Goal: Transaction & Acquisition: Purchase product/service

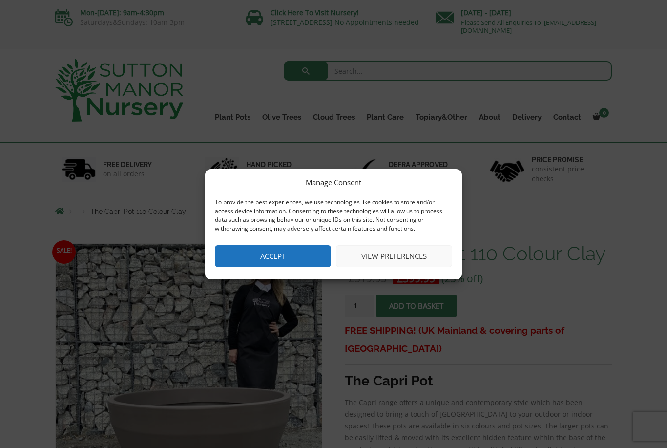
click at [412, 259] on button "View preferences" at bounding box center [394, 256] width 116 height 22
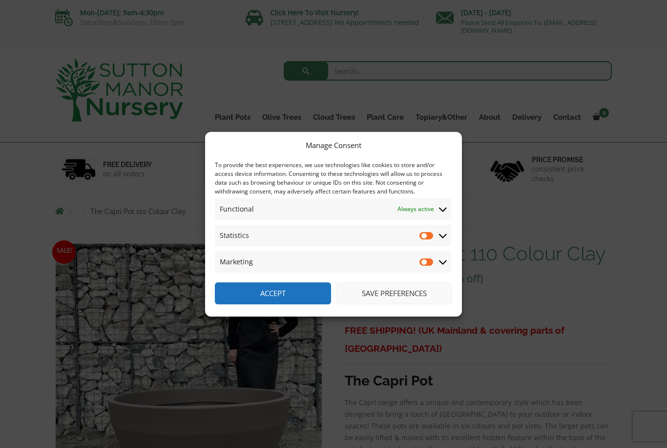
click at [447, 237] on span at bounding box center [443, 235] width 9 height 9
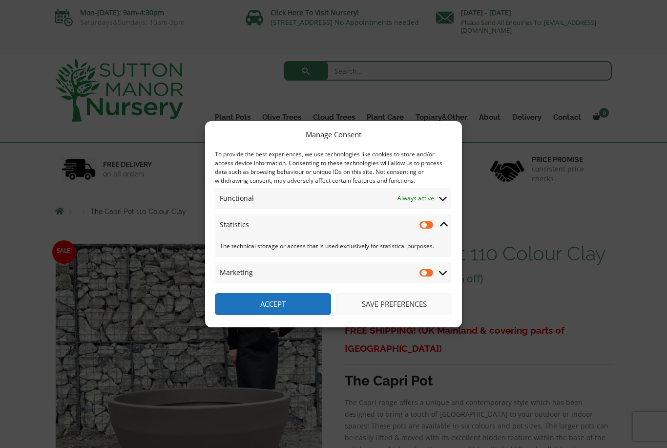
click at [444, 275] on icon at bounding box center [443, 272] width 8 height 9
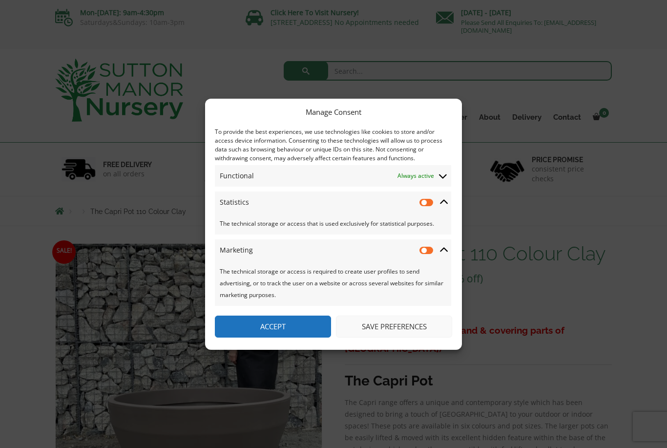
click at [413, 333] on button "Save preferences" at bounding box center [394, 327] width 116 height 22
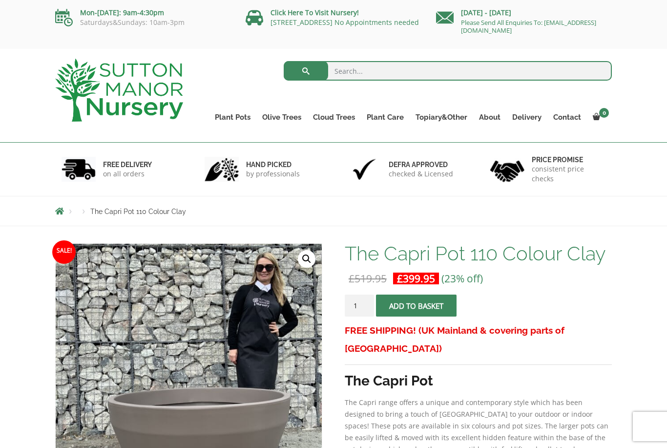
click at [0, 0] on ul "Resin Bonded Pots The Amalfi Pots The Milan Pots The Capri Pots The Brunello Po…" at bounding box center [0, 0] width 0 height 0
click at [0, 0] on link "The Old Stone Pots" at bounding box center [0, 0] width 0 height 0
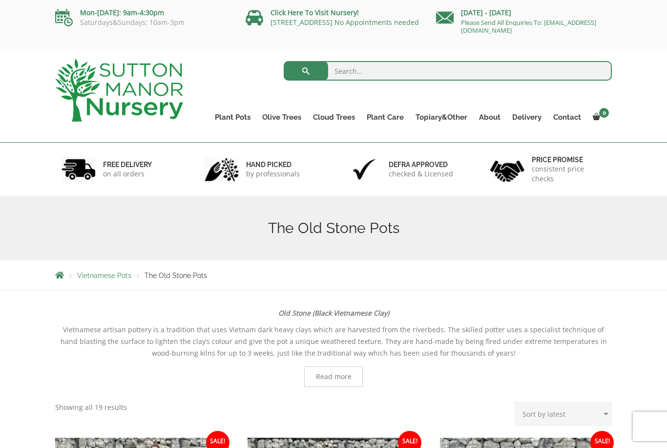
click at [0, 0] on link "The Atlantis Pots" at bounding box center [0, 0] width 0 height 0
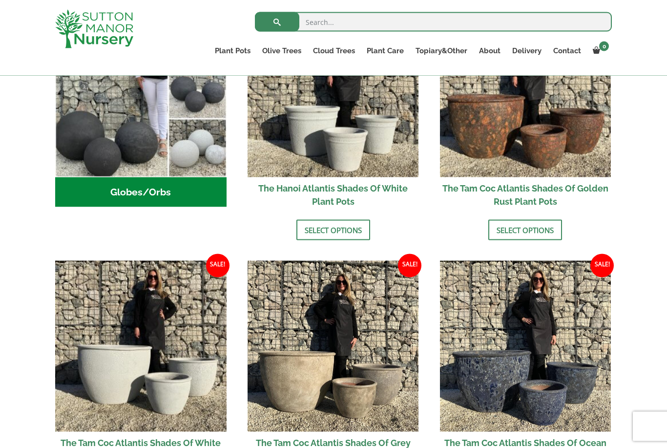
scroll to position [403, 0]
click at [156, 379] on img at bounding box center [140, 345] width 171 height 171
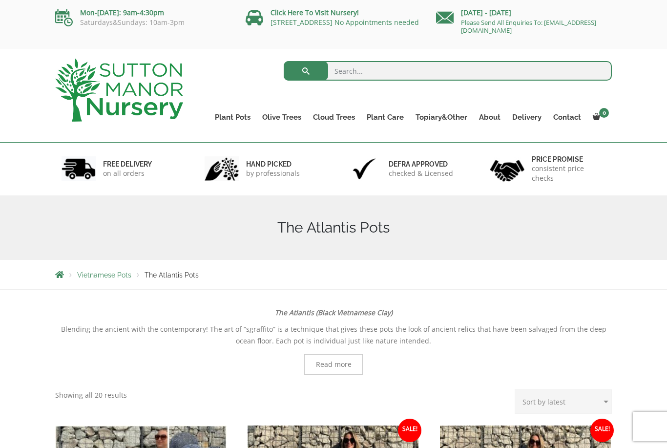
scroll to position [434, 0]
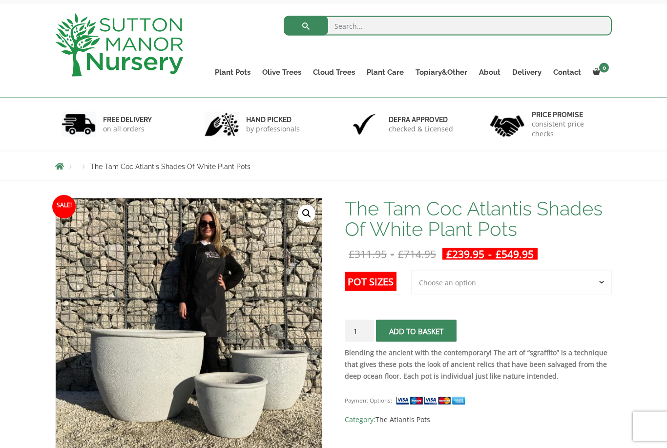
scroll to position [46, 0]
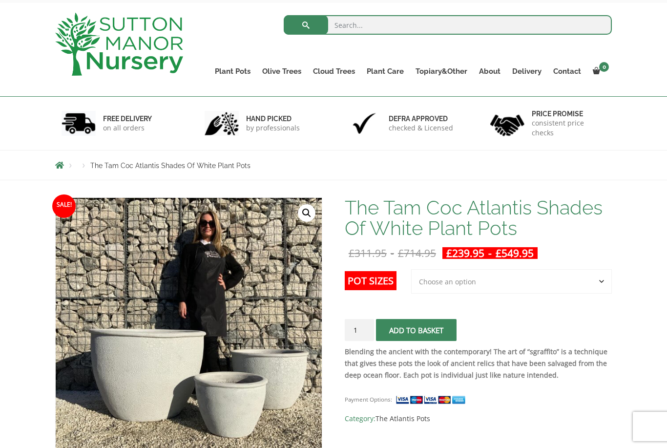
click at [588, 284] on select "Choose an option 3rd to Largest Pot In The Picture 2nd to Largest Pot In The Pi…" at bounding box center [511, 281] width 201 height 24
select select "Largest pot In The Picture"
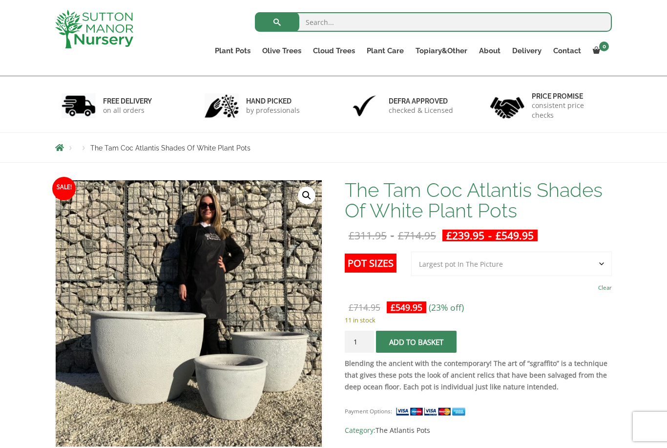
scroll to position [77, 0]
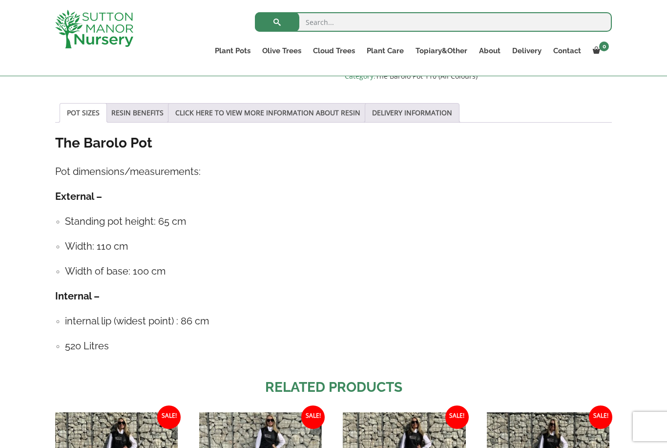
scroll to position [492, 0]
click at [463, 26] on input "search" at bounding box center [433, 22] width 357 height 20
type input "Barolo"
click at [277, 22] on button "submit" at bounding box center [277, 22] width 44 height 20
